Goal: Task Accomplishment & Management: Use online tool/utility

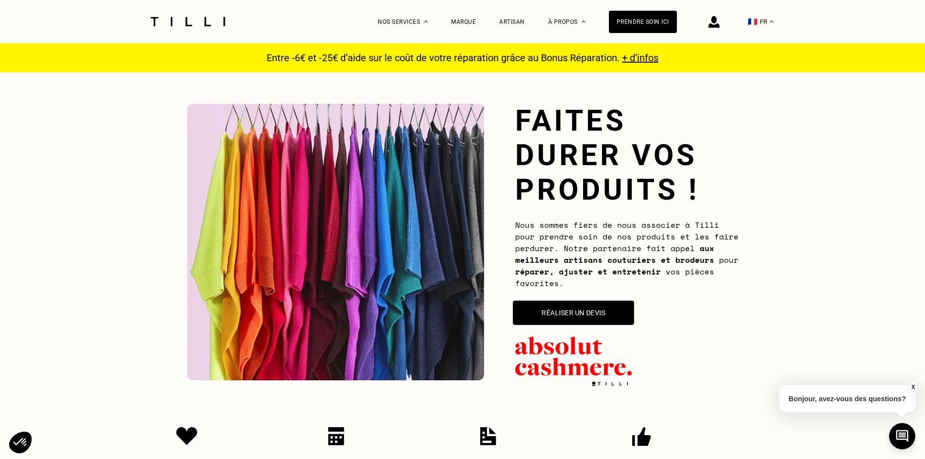
click at [582, 313] on button "Réaliser un devis" at bounding box center [573, 313] width 121 height 24
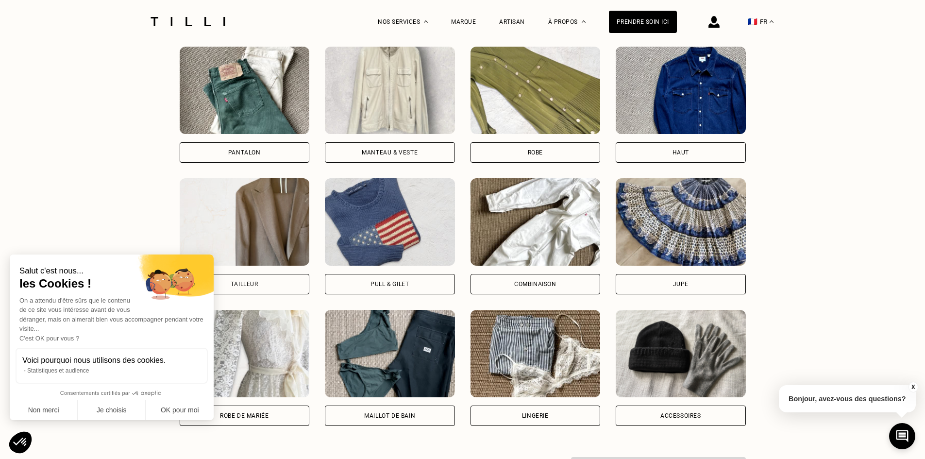
scroll to position [728, 0]
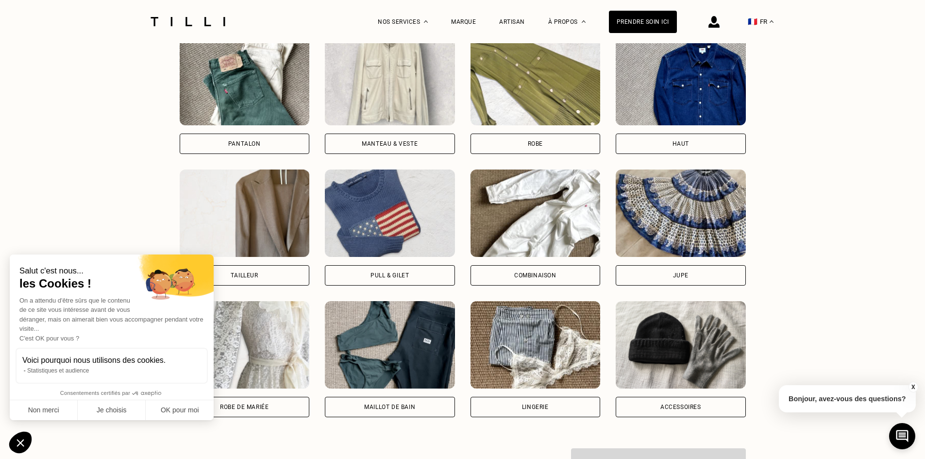
click at [375, 276] on div "Pull & gilet" at bounding box center [390, 275] width 38 height 6
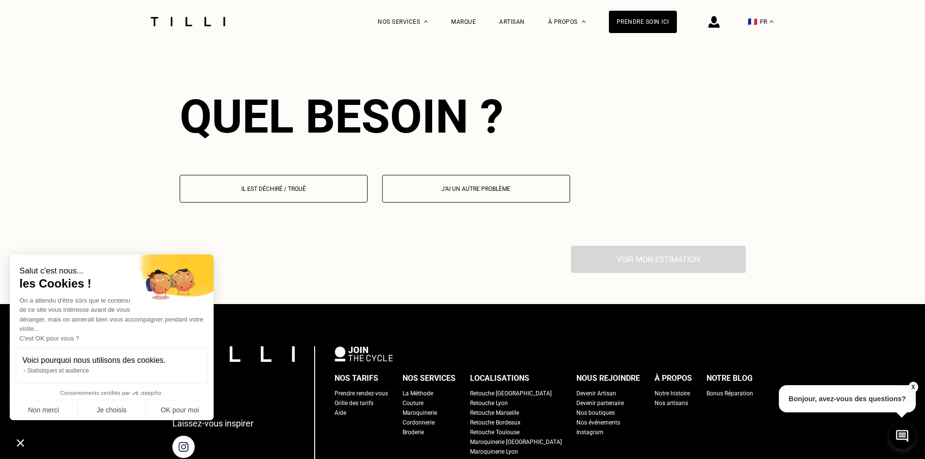
scroll to position [1120, 0]
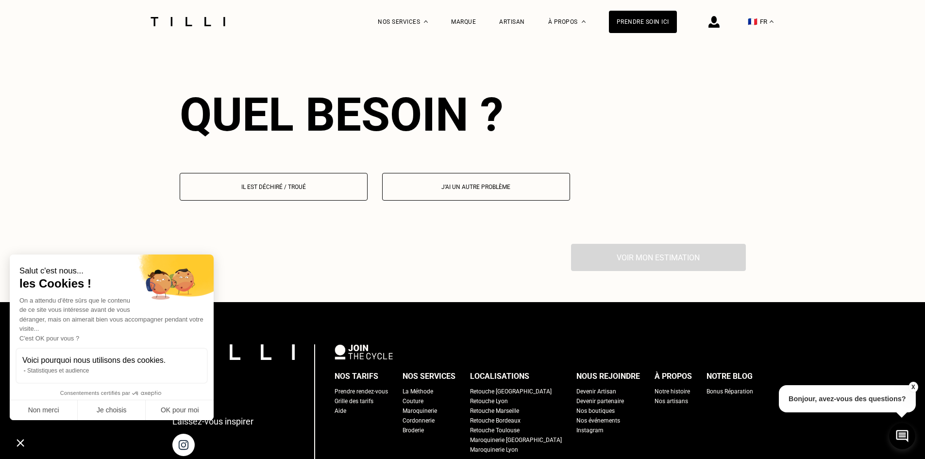
click at [262, 190] on p "Il est déchiré / troué" at bounding box center [273, 187] width 177 height 7
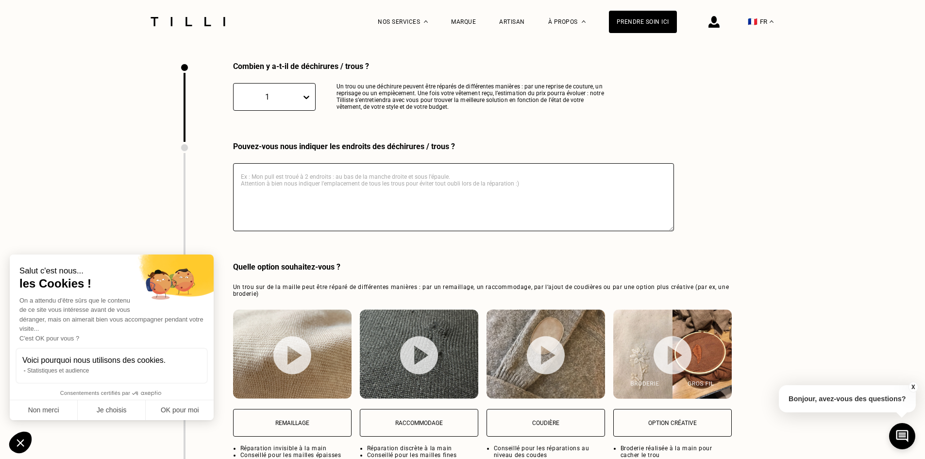
scroll to position [1309, 0]
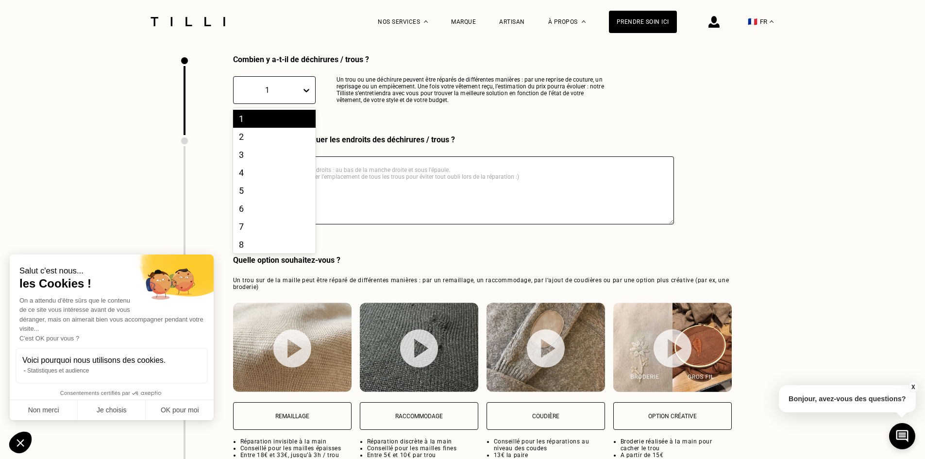
click at [286, 95] on div "1" at bounding box center [267, 89] width 58 height 9
click at [267, 164] on div "3" at bounding box center [274, 155] width 83 height 18
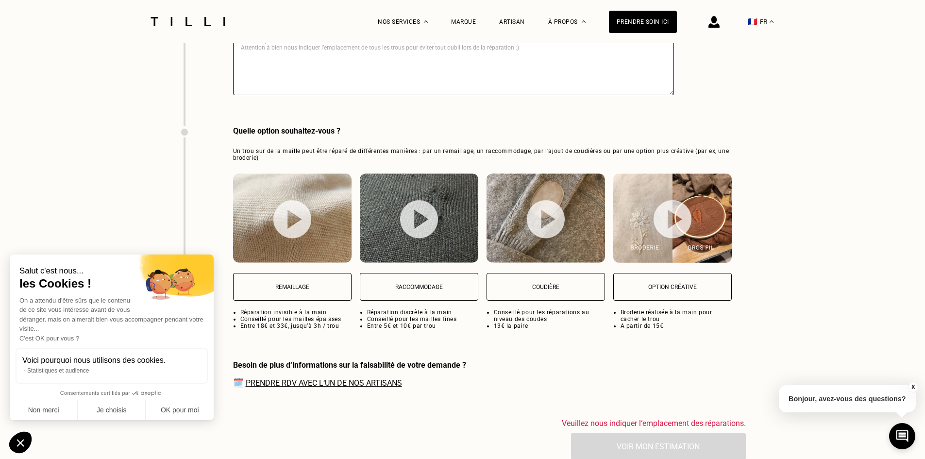
scroll to position [1455, 0]
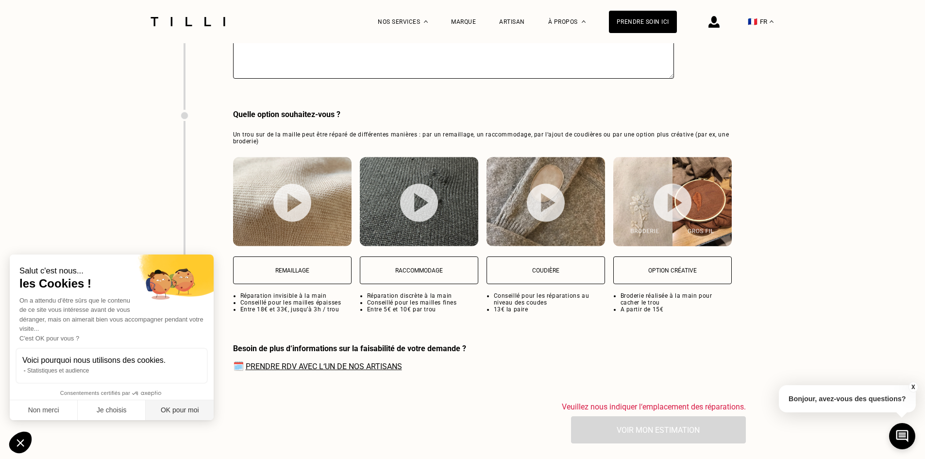
click at [183, 415] on button "OK pour moi" at bounding box center [180, 410] width 68 height 20
checkbox input "true"
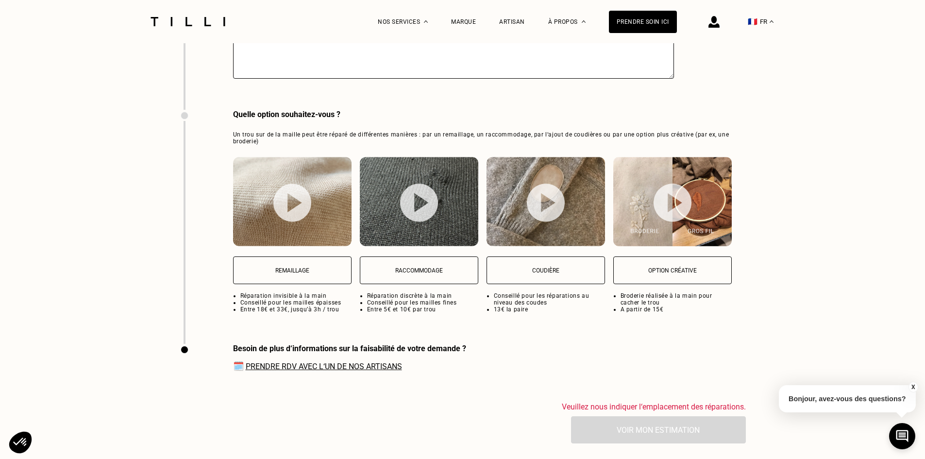
click at [282, 274] on p "Remaillage" at bounding box center [292, 270] width 108 height 7
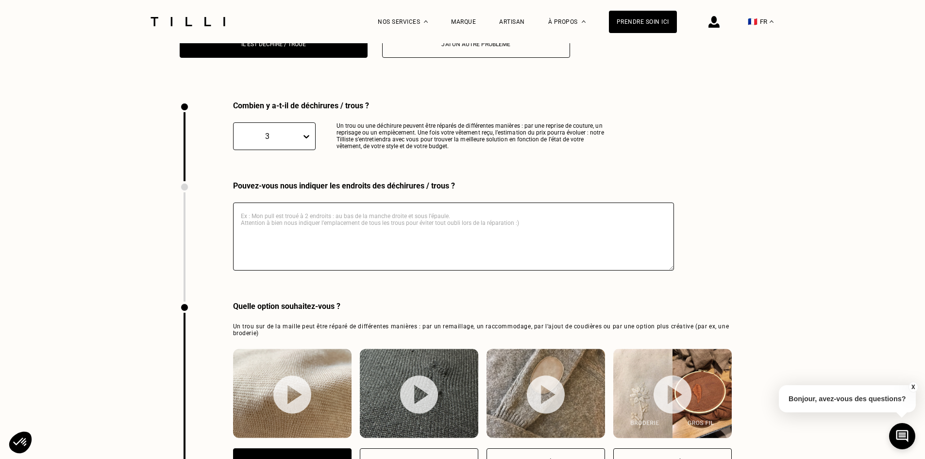
scroll to position [1259, 0]
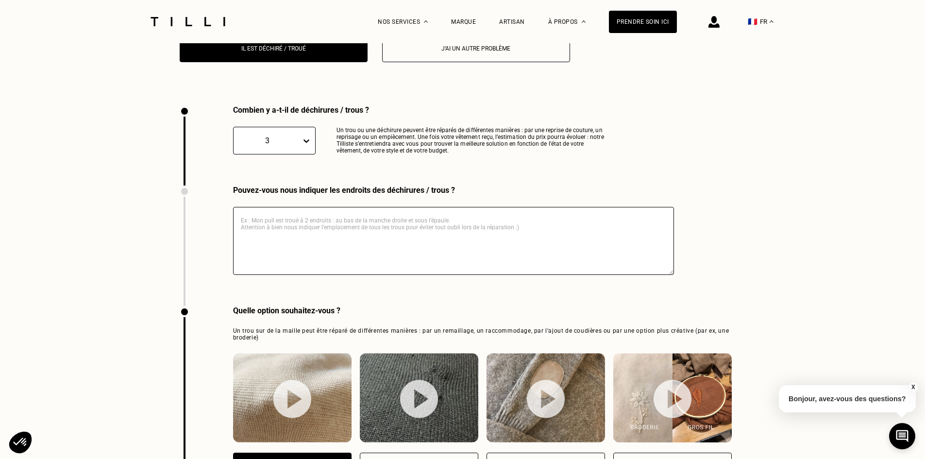
click at [285, 230] on textarea at bounding box center [453, 241] width 441 height 68
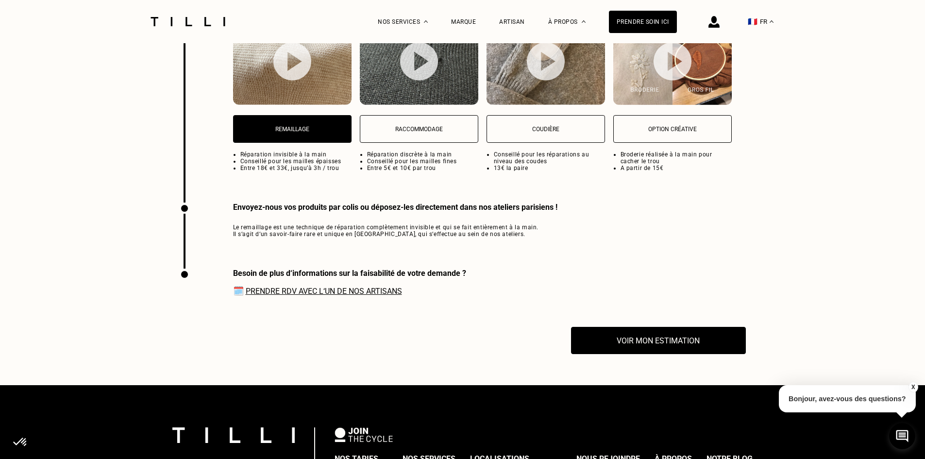
scroll to position [1599, 0]
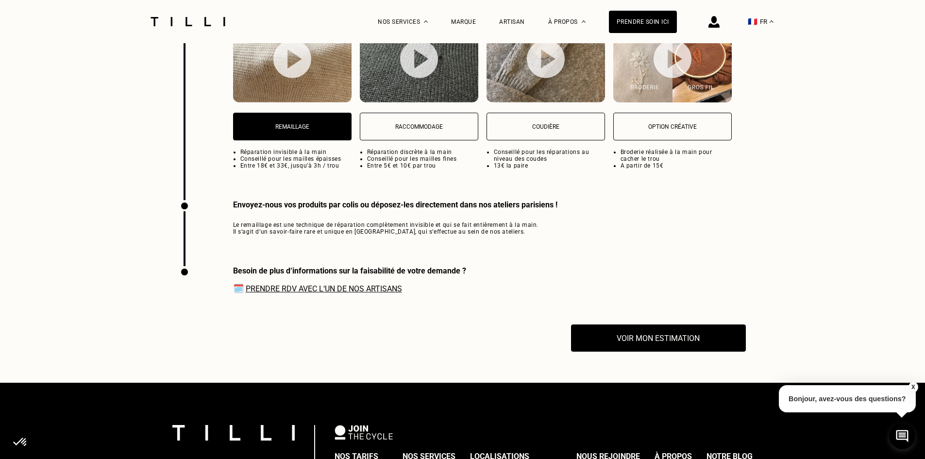
type textarea "j'ai un gros trou en plein milieu du pull et deux petits trous un peu plus bas …"
click at [287, 293] on link "Prendre RDV avec l‘un de nos artisans" at bounding box center [324, 288] width 156 height 9
